Goal: Information Seeking & Learning: Learn about a topic

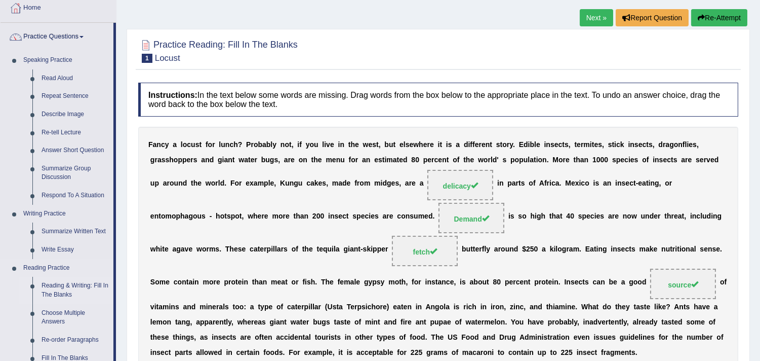
click at [76, 282] on link "Reading & Writing: Fill In The Blanks" at bounding box center [75, 289] width 76 height 27
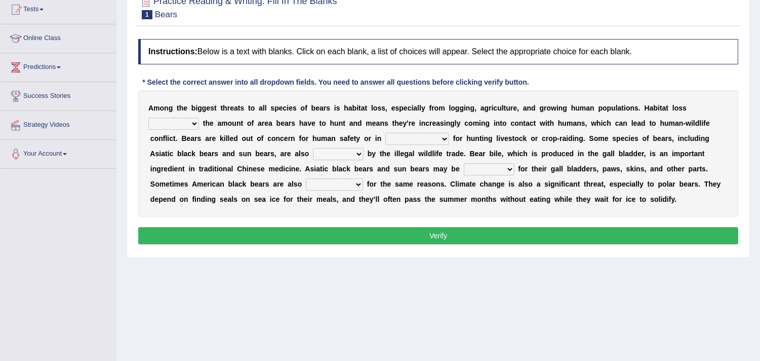
click at [194, 125] on select "increases reduces complies interacts" at bounding box center [173, 123] width 51 height 12
click at [188, 122] on select "increases reduces complies interacts" at bounding box center [173, 123] width 51 height 12
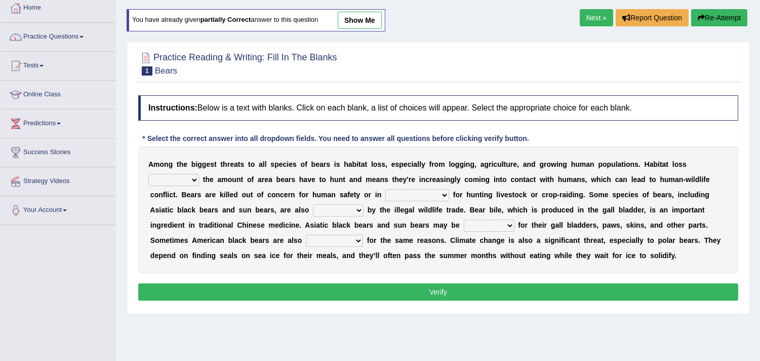
scroll to position [112, 0]
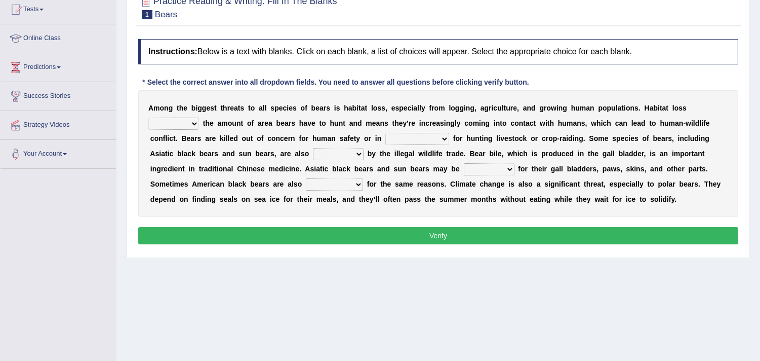
click at [192, 128] on select "increases reduces complies interacts" at bounding box center [173, 123] width 51 height 12
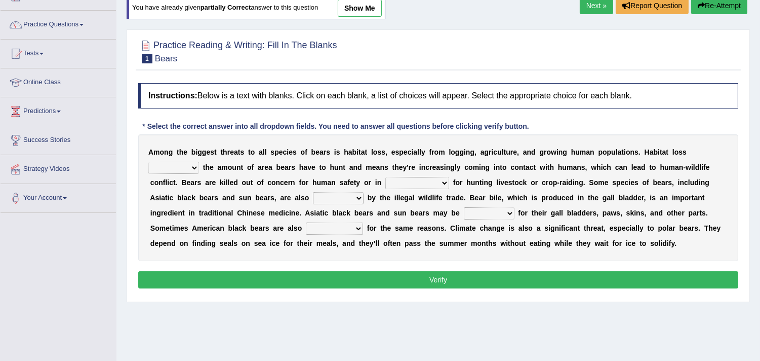
scroll to position [56, 0]
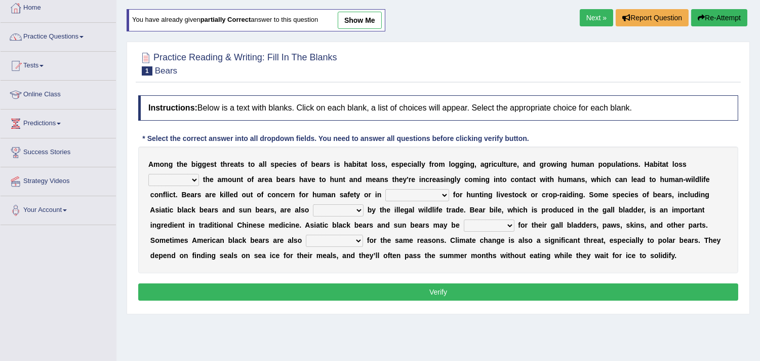
click at [198, 180] on select "increases reduces complies interacts" at bounding box center [173, 180] width 51 height 12
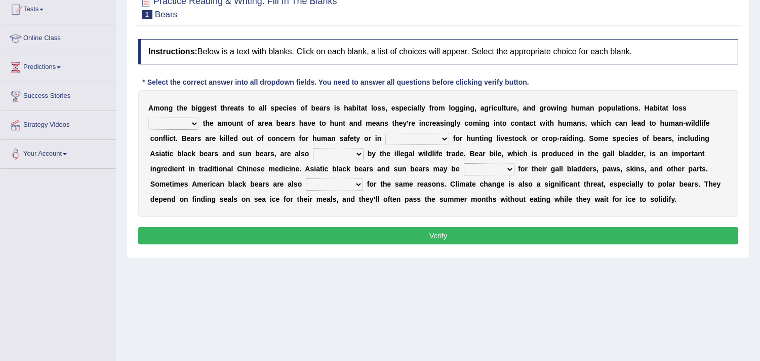
drag, startPoint x: 193, startPoint y: 123, endPoint x: 196, endPoint y: 128, distance: 5.5
click at [193, 123] on select "increases reduces complies interacts" at bounding box center [173, 123] width 51 height 12
select select "reduces"
click at [148, 117] on select "increases reduces complies interacts" at bounding box center [173, 123] width 51 height 12
click at [365, 142] on div "A m o n g t h e b i g g e s t t h r e a t s t o a l l s p e c i e s o f b e a r…" at bounding box center [438, 153] width 600 height 127
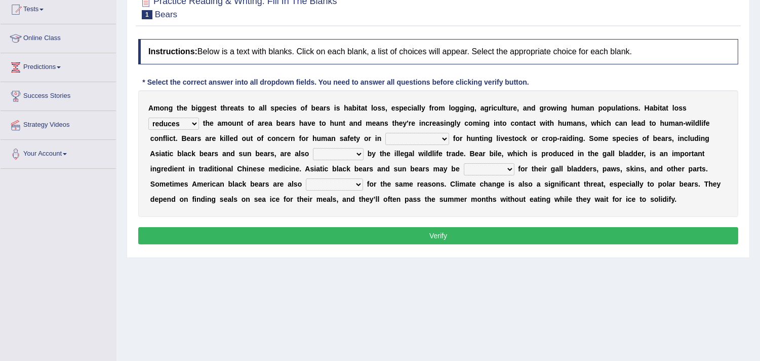
click at [444, 139] on select "coalition retaliation appreciation disinformation" at bounding box center [417, 139] width 64 height 12
select select "retaliation"
click at [385, 133] on select "coalition retaliation appreciation disinformation" at bounding box center [417, 139] width 64 height 12
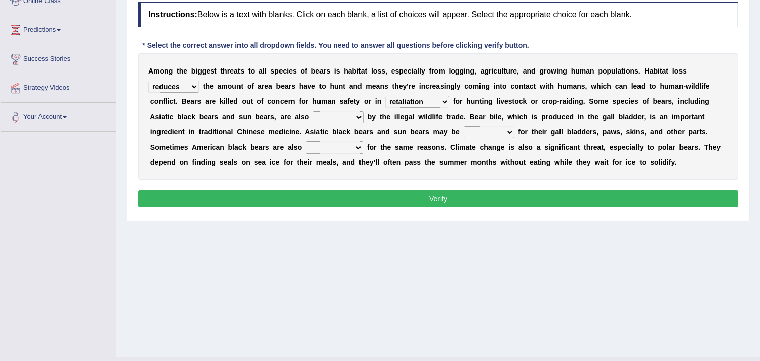
scroll to position [169, 0]
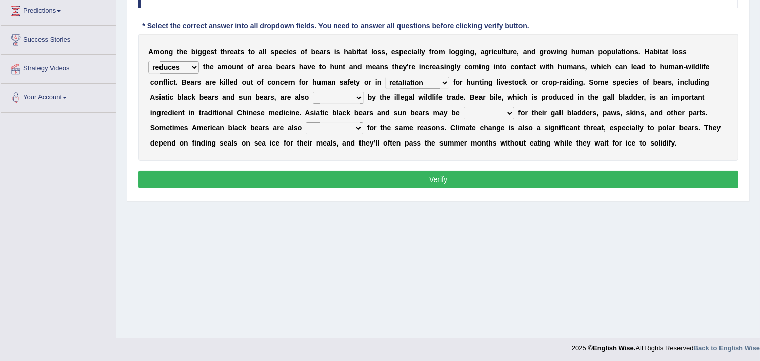
click at [361, 100] on select "protected prohibited fattened threatened" at bounding box center [338, 98] width 51 height 12
select select "threatened"
click at [313, 92] on select "protected prohibited fattened threatened" at bounding box center [338, 98] width 51 height 12
click at [509, 115] on select "poached squelched coached blenched" at bounding box center [489, 113] width 51 height 12
select select "poached"
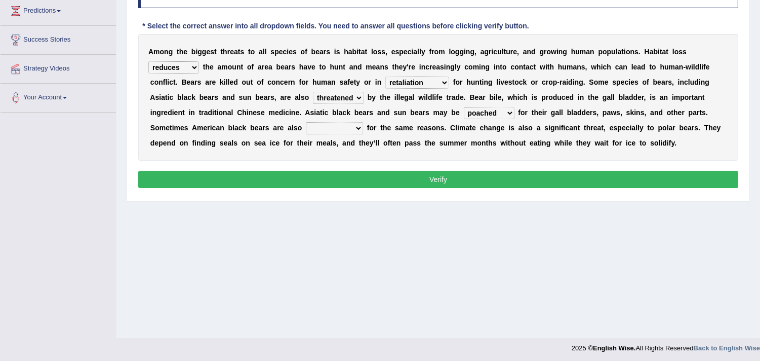
click at [464, 107] on select "poached squelched coached blenched" at bounding box center [489, 113] width 51 height 12
click at [361, 133] on select "begot foreseen encountered targeted" at bounding box center [334, 128] width 57 height 12
select select "targeted"
click at [306, 122] on select "begot foreseen encountered targeted" at bounding box center [334, 128] width 57 height 12
click at [340, 178] on button "Verify" at bounding box center [438, 179] width 600 height 17
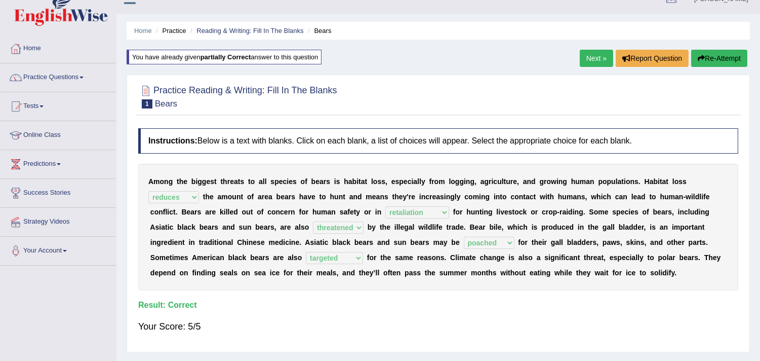
scroll to position [0, 0]
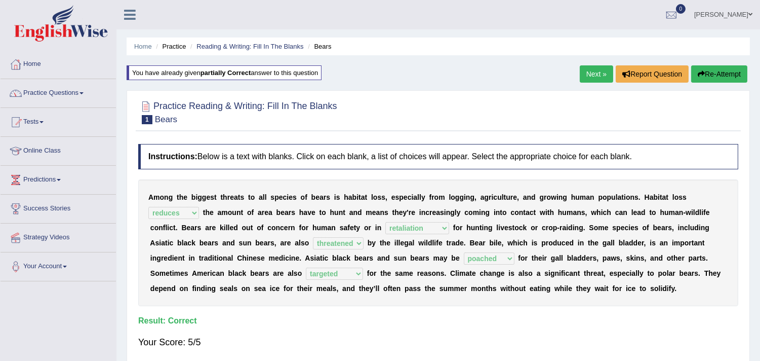
click at [72, 102] on link "Practice Questions" at bounding box center [58, 91] width 115 height 25
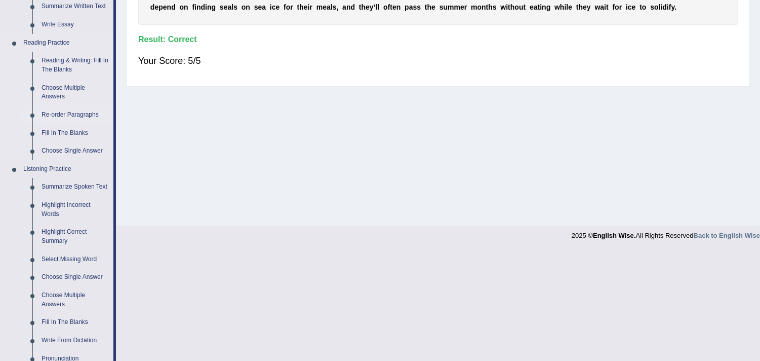
scroll to position [337, 0]
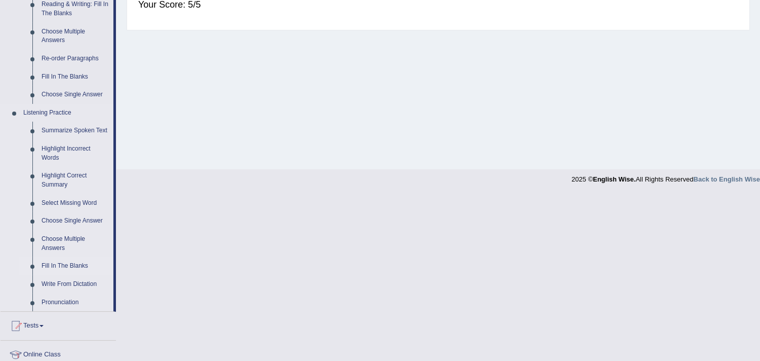
click at [56, 260] on link "Fill In The Blanks" at bounding box center [75, 266] width 76 height 18
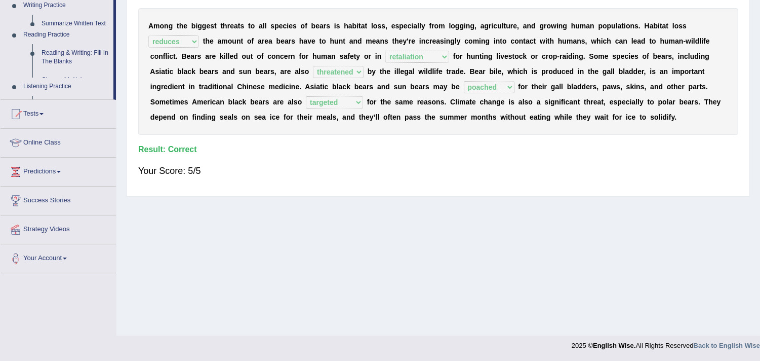
scroll to position [171, 0]
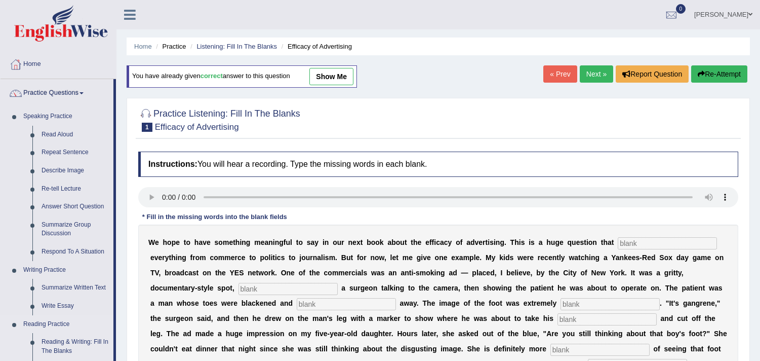
scroll to position [227, 0]
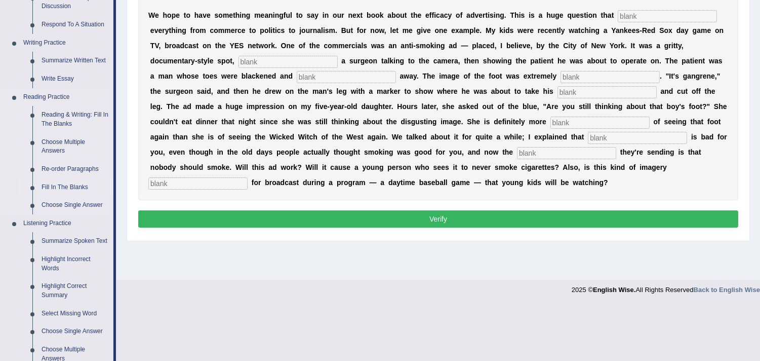
click at [63, 185] on link "Fill In The Blanks" at bounding box center [75, 187] width 76 height 18
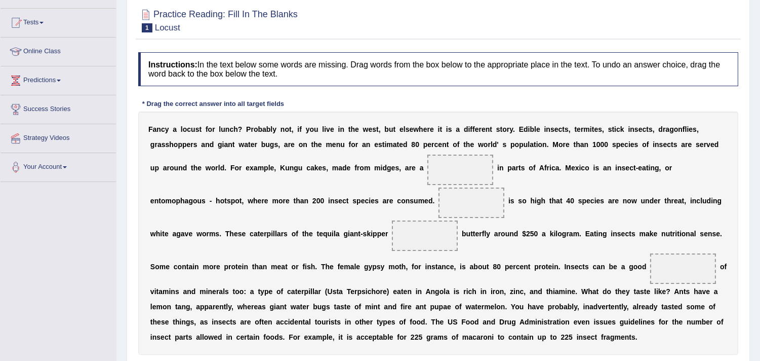
scroll to position [155, 0]
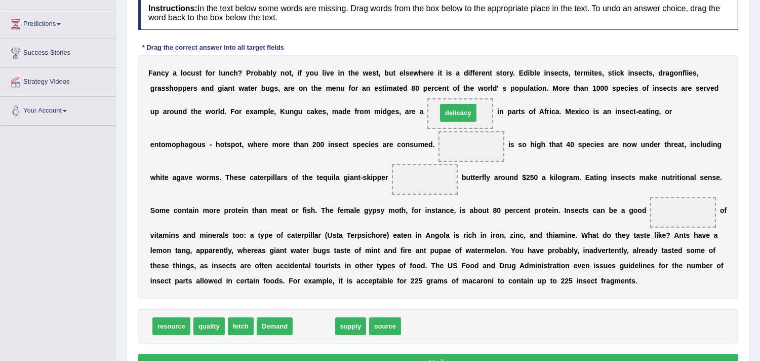
drag, startPoint x: 323, startPoint y: 320, endPoint x: 467, endPoint y: 106, distance: 257.5
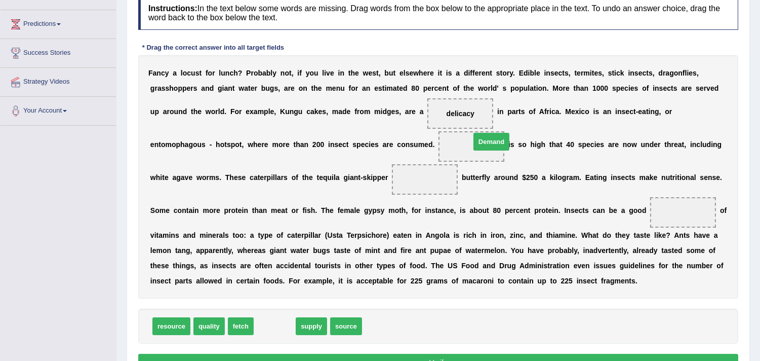
drag, startPoint x: 264, startPoint y: 325, endPoint x: 475, endPoint y: 142, distance: 278.5
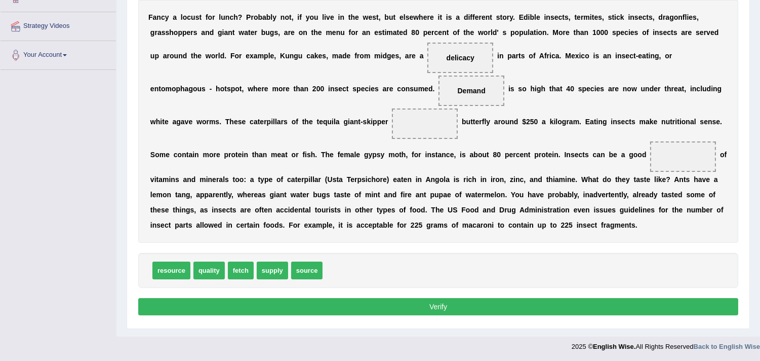
scroll to position [212, 0]
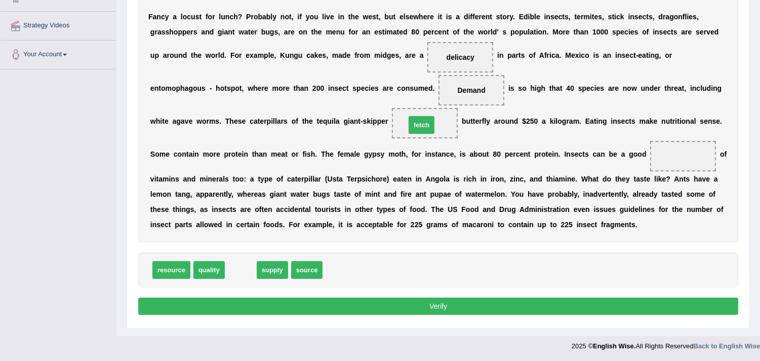
drag, startPoint x: 235, startPoint y: 274, endPoint x: 416, endPoint y: 129, distance: 231.6
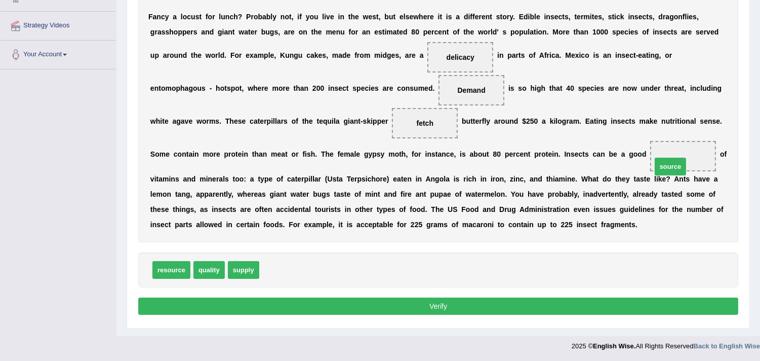
drag, startPoint x: 269, startPoint y: 271, endPoint x: 662, endPoint y: 168, distance: 405.8
click at [664, 165] on span at bounding box center [683, 156] width 66 height 30
click at [471, 301] on button "Verify" at bounding box center [438, 305] width 600 height 17
